Goal: Find specific page/section: Find specific page/section

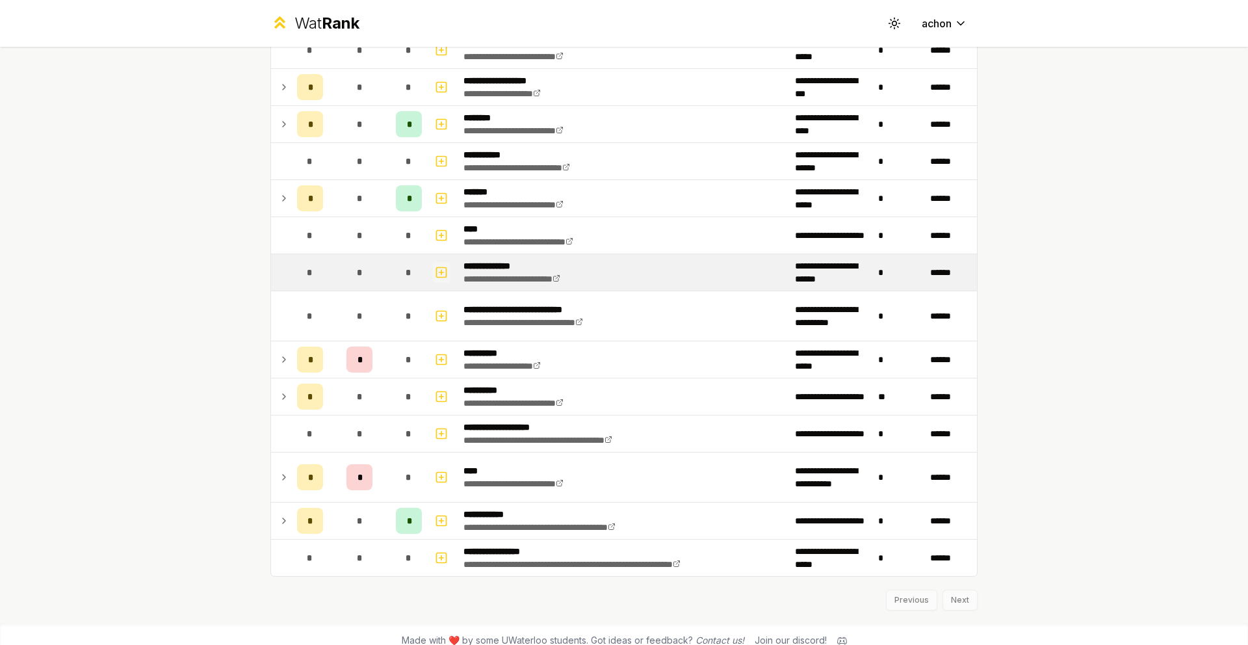
scroll to position [1511, 0]
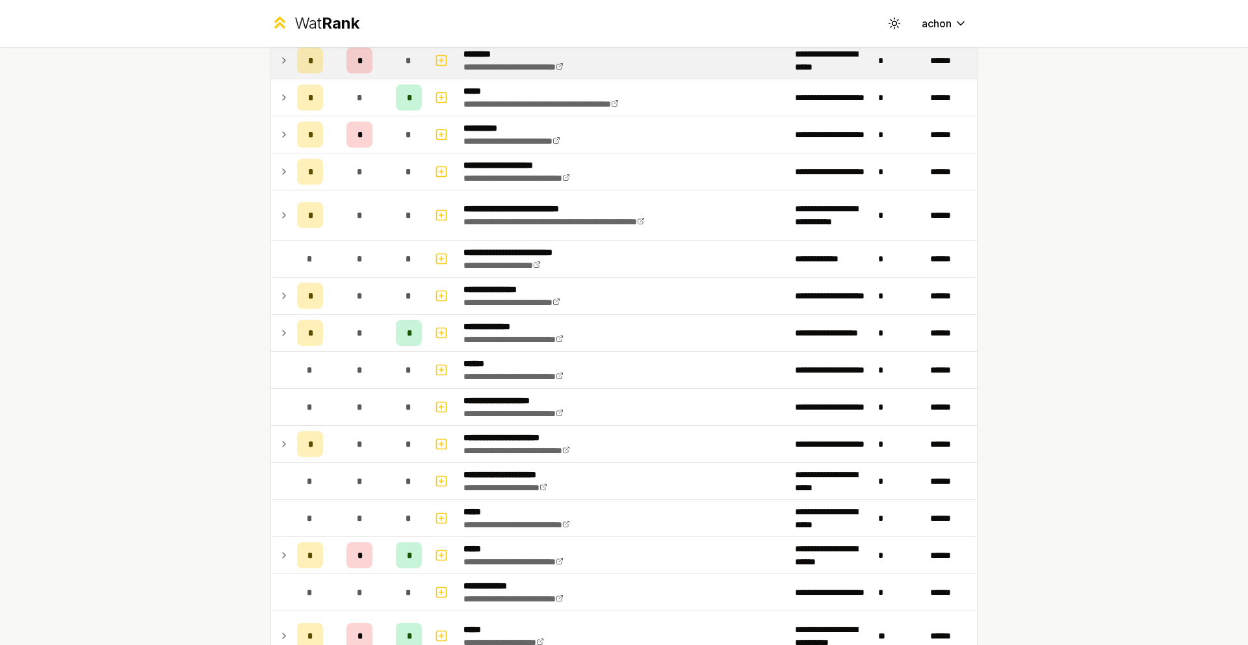
scroll to position [860, 0]
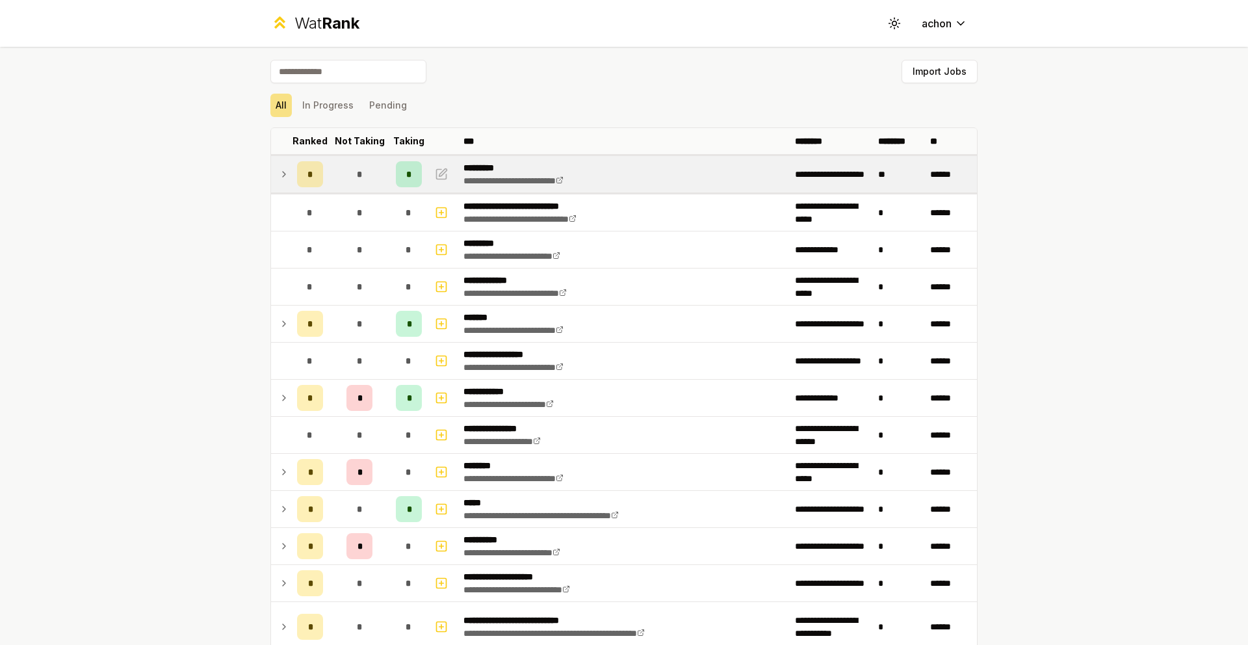
click at [311, 183] on div "*" at bounding box center [310, 174] width 26 height 26
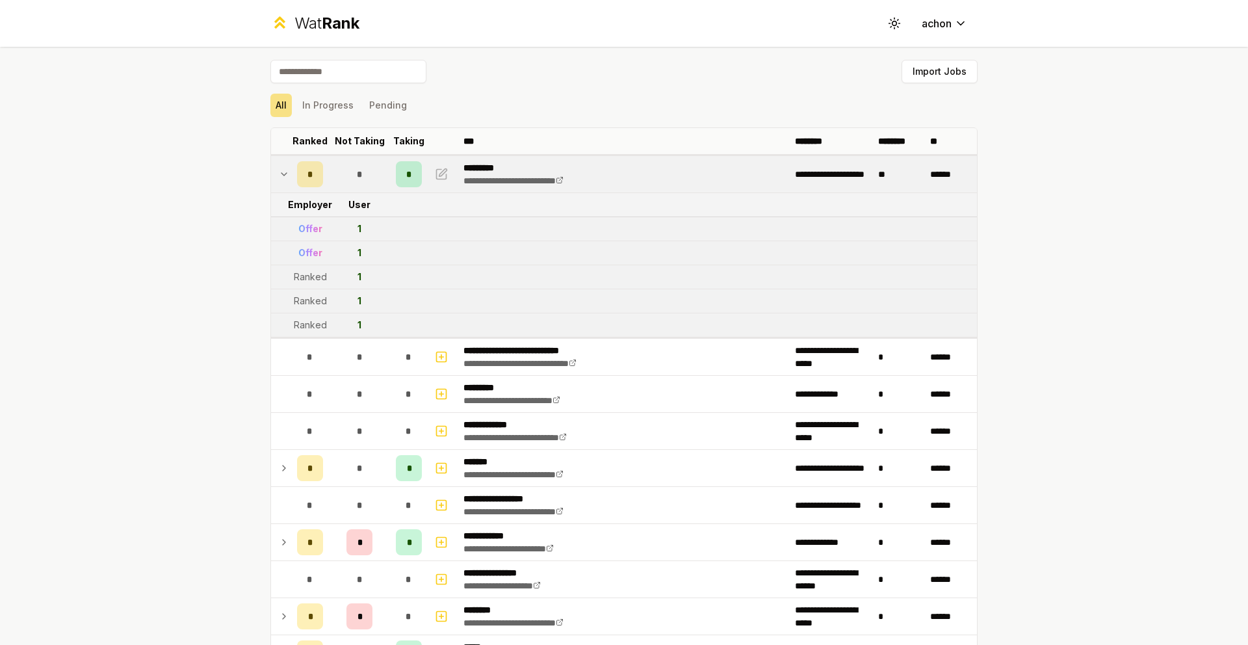
click at [297, 178] on div "*" at bounding box center [310, 174] width 26 height 26
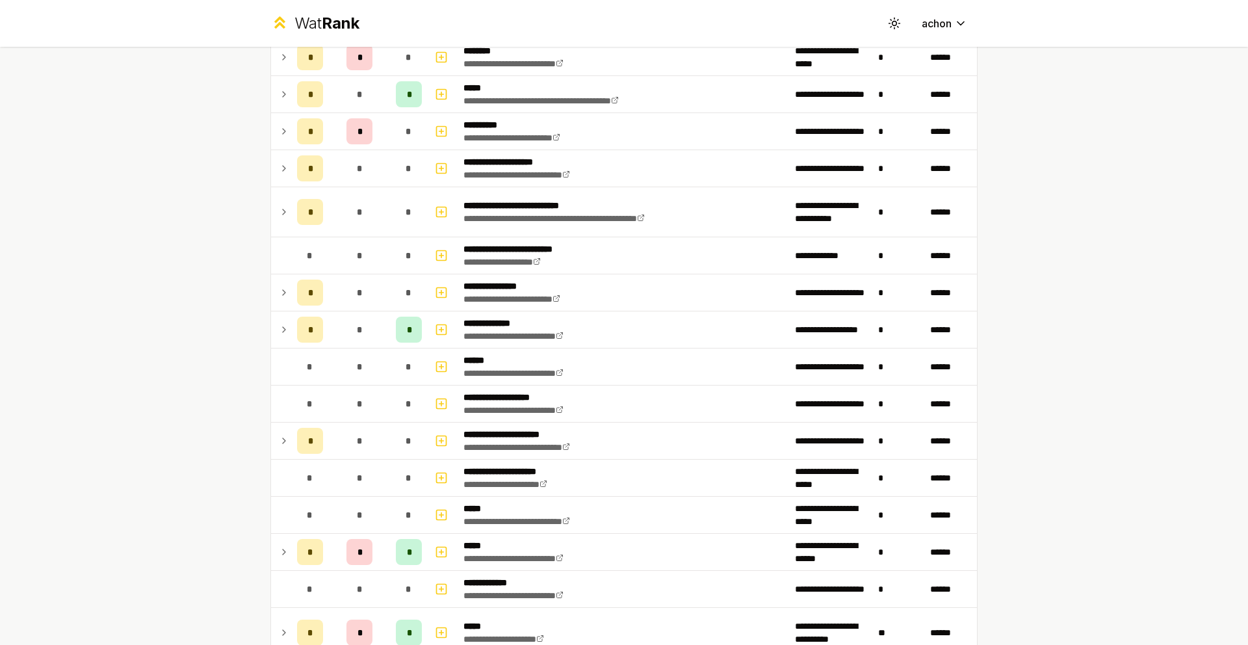
scroll to position [417, 0]
